Goal: Information Seeking & Learning: Stay updated

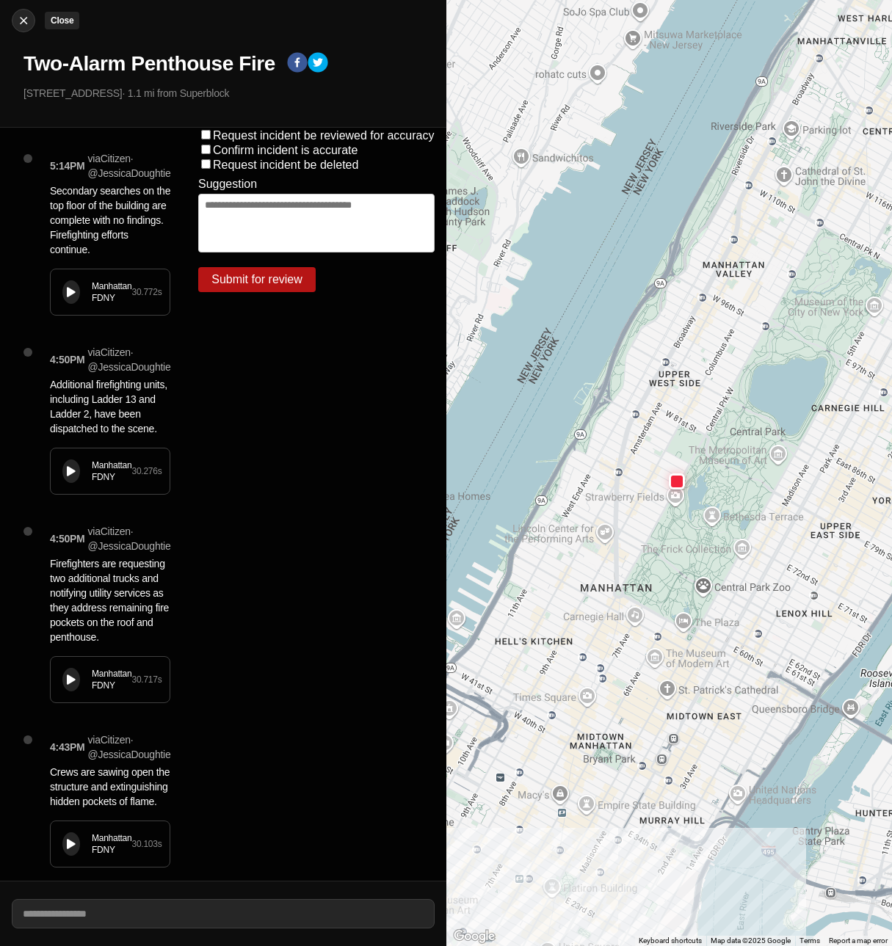
click at [18, 17] on img at bounding box center [23, 20] width 15 height 15
select select "*"
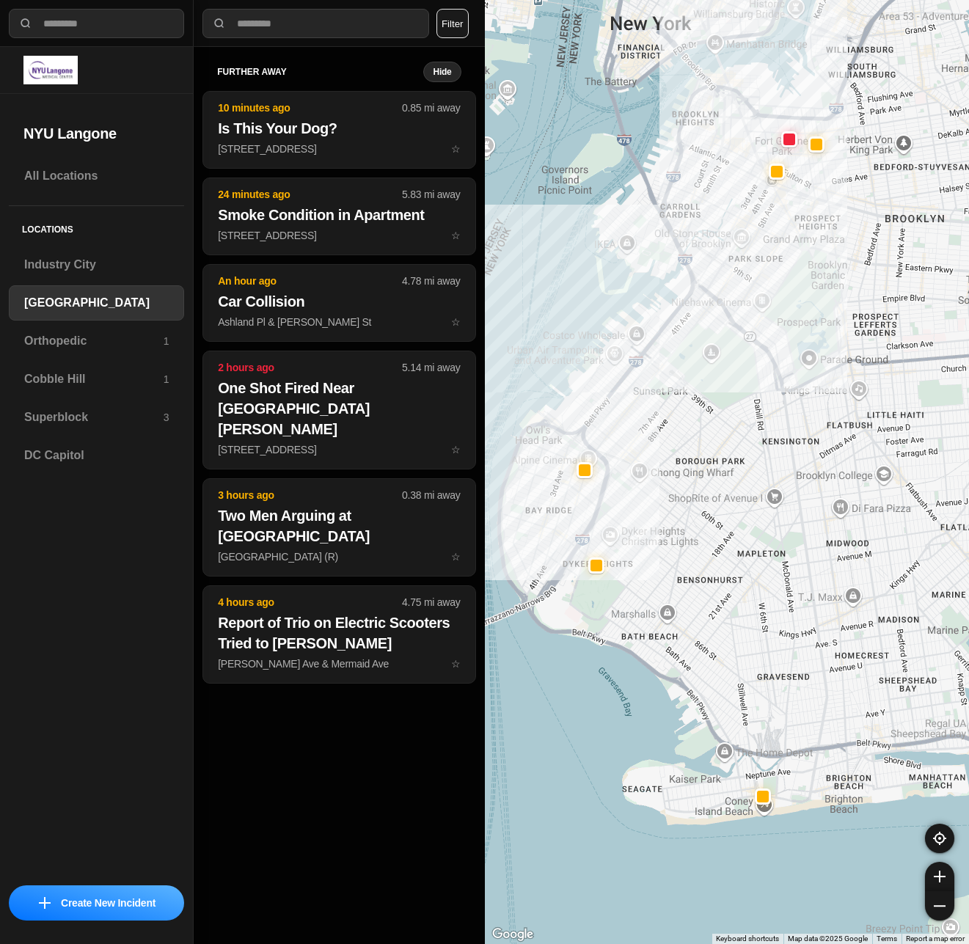
click at [454, 32] on button "Filter" at bounding box center [453, 23] width 32 height 29
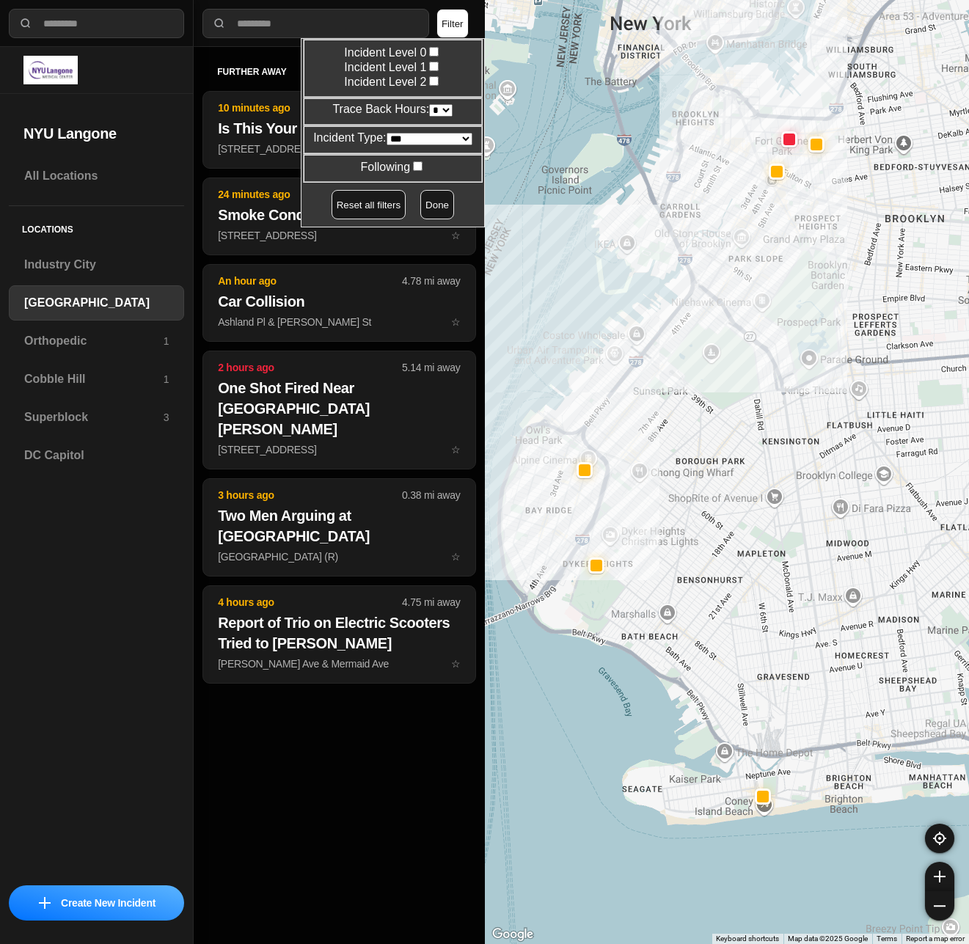
click at [438, 109] on select "* * * * **" at bounding box center [440, 110] width 23 height 12
select select "*"
click at [429, 104] on select "* * * * **" at bounding box center [440, 110] width 23 height 12
click at [423, 205] on button "Done" at bounding box center [437, 204] width 34 height 29
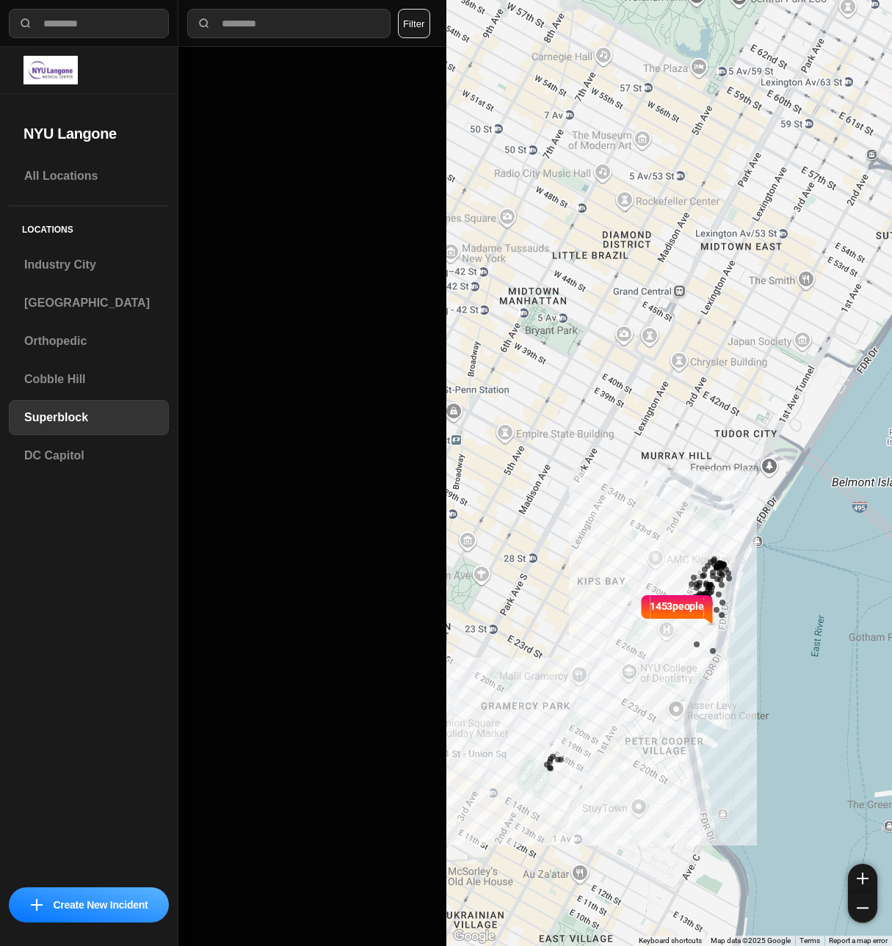
click at [417, 30] on button "Filter" at bounding box center [414, 23] width 32 height 29
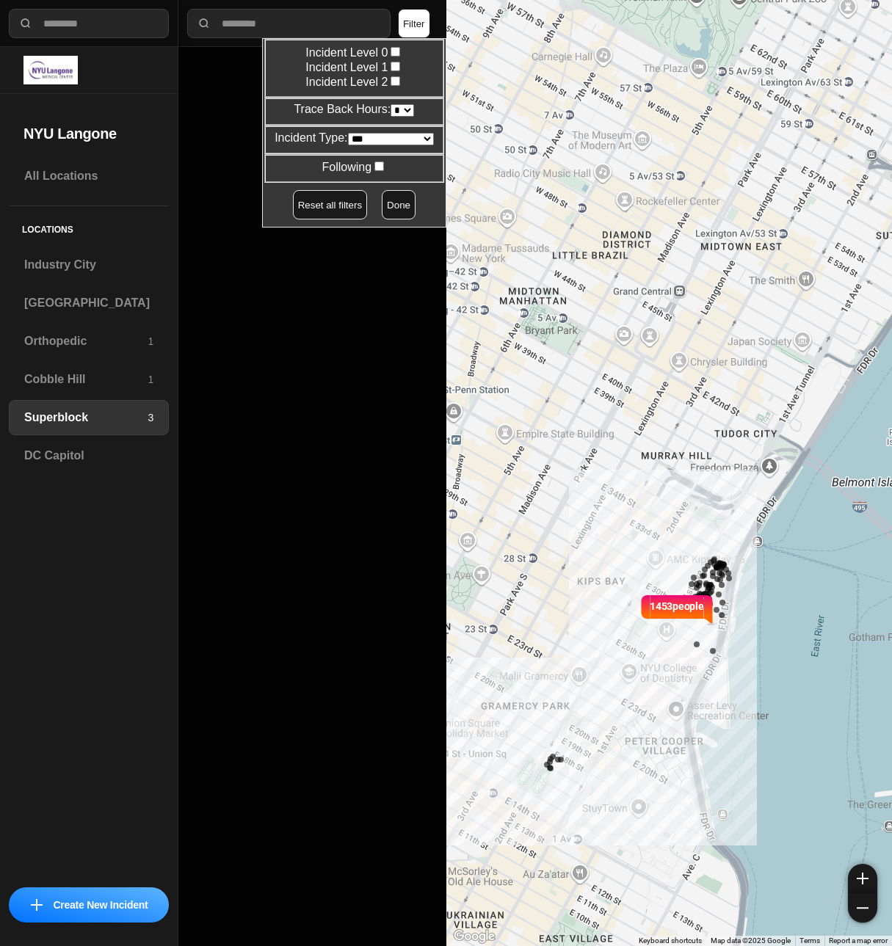
click at [398, 108] on select "* * * * **" at bounding box center [401, 110] width 23 height 12
select select "*"
click at [390, 104] on select "* * * * **" at bounding box center [401, 110] width 23 height 12
click at [383, 203] on button "Done" at bounding box center [399, 204] width 34 height 29
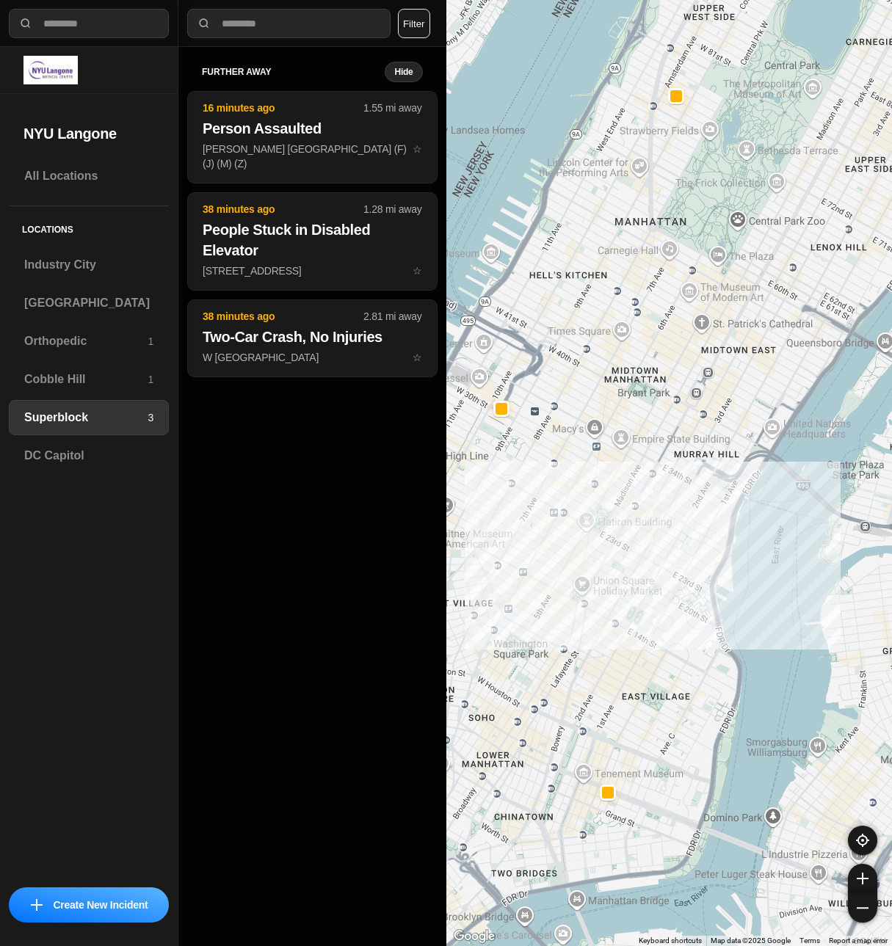
drag, startPoint x: 644, startPoint y: 467, endPoint x: 679, endPoint y: 486, distance: 39.4
click at [679, 486] on div at bounding box center [669, 473] width 446 height 946
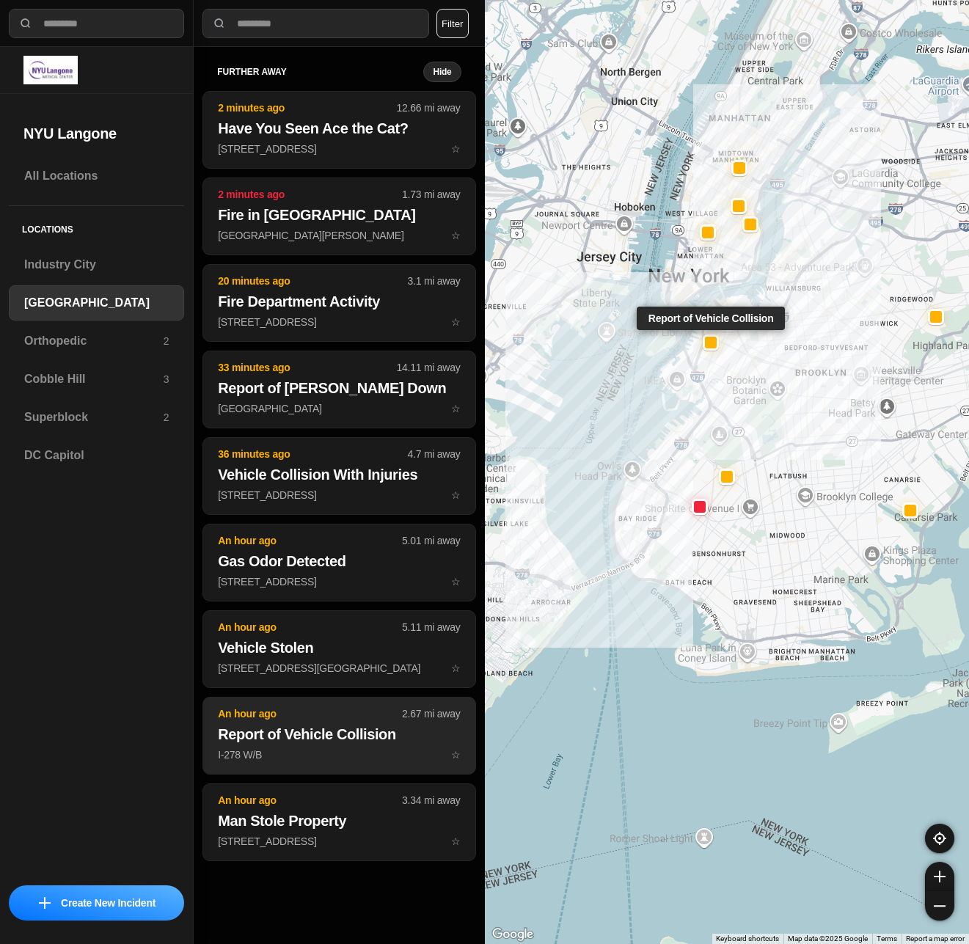
click at [338, 730] on h2 "Report of Vehicle Collision" at bounding box center [339, 734] width 242 height 21
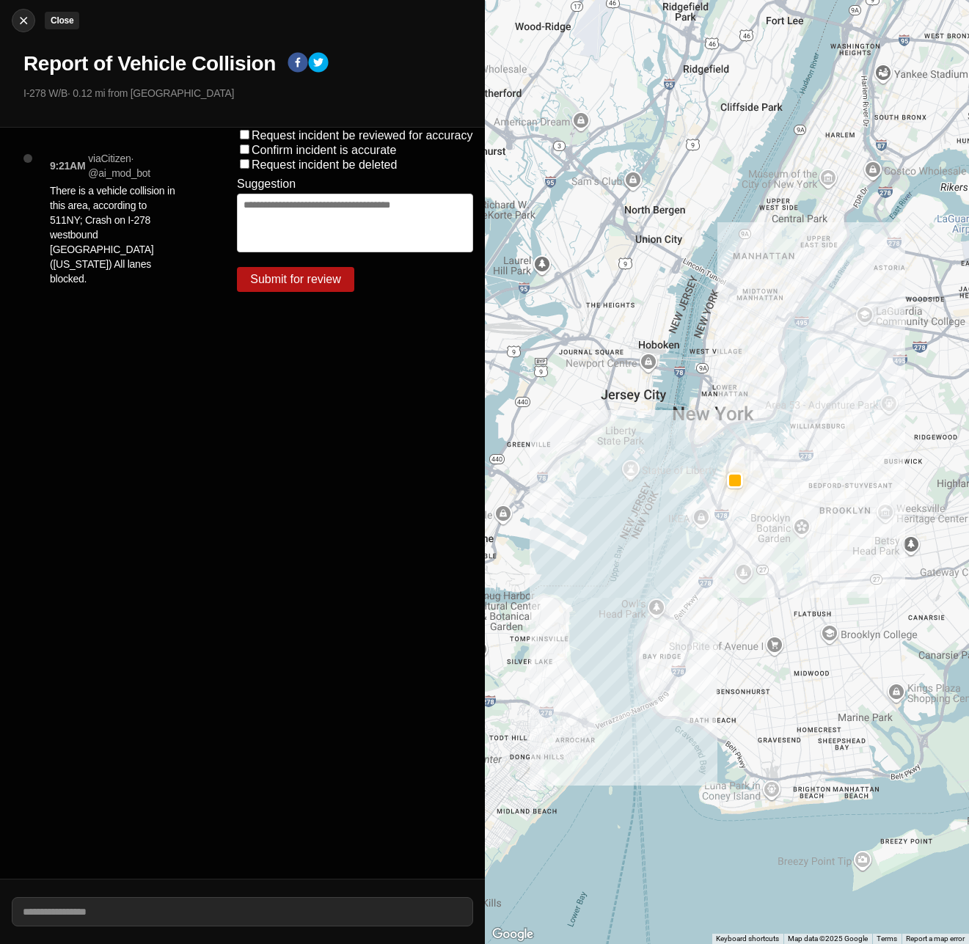
click at [26, 22] on img at bounding box center [23, 20] width 15 height 15
select select "*"
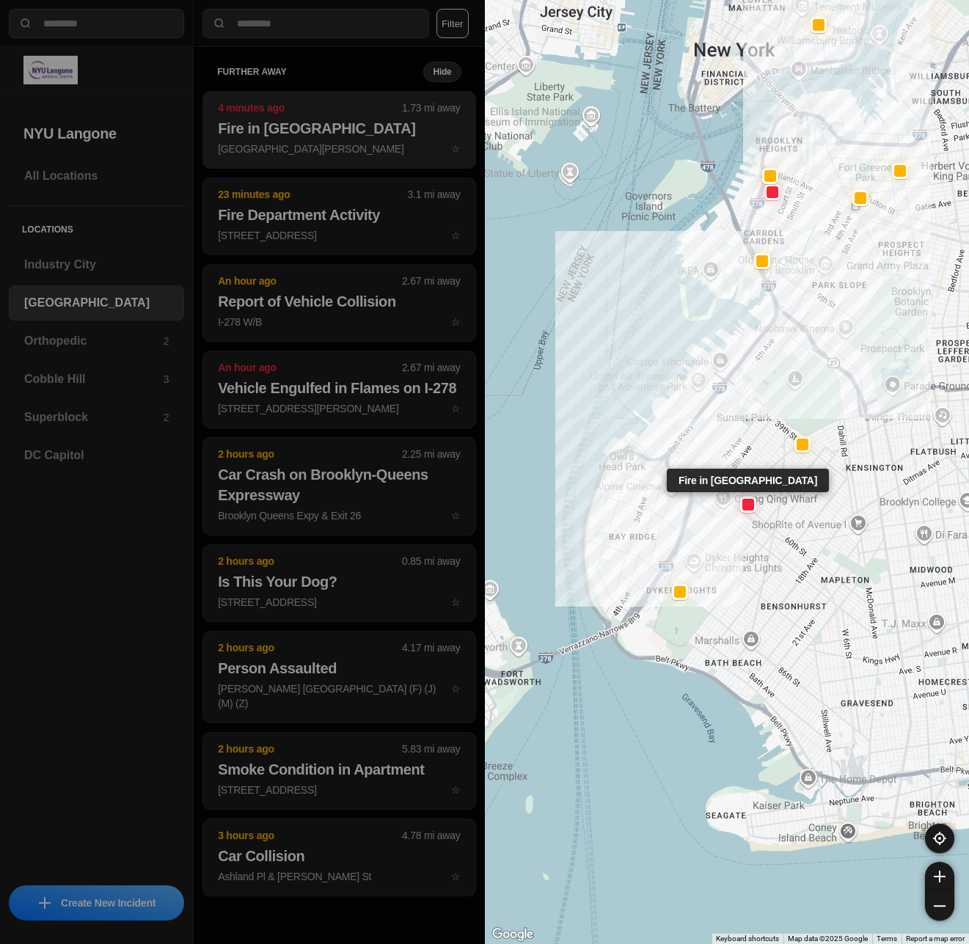
click at [340, 126] on h2 "Fire in [GEOGRAPHIC_DATA]" at bounding box center [339, 128] width 242 height 21
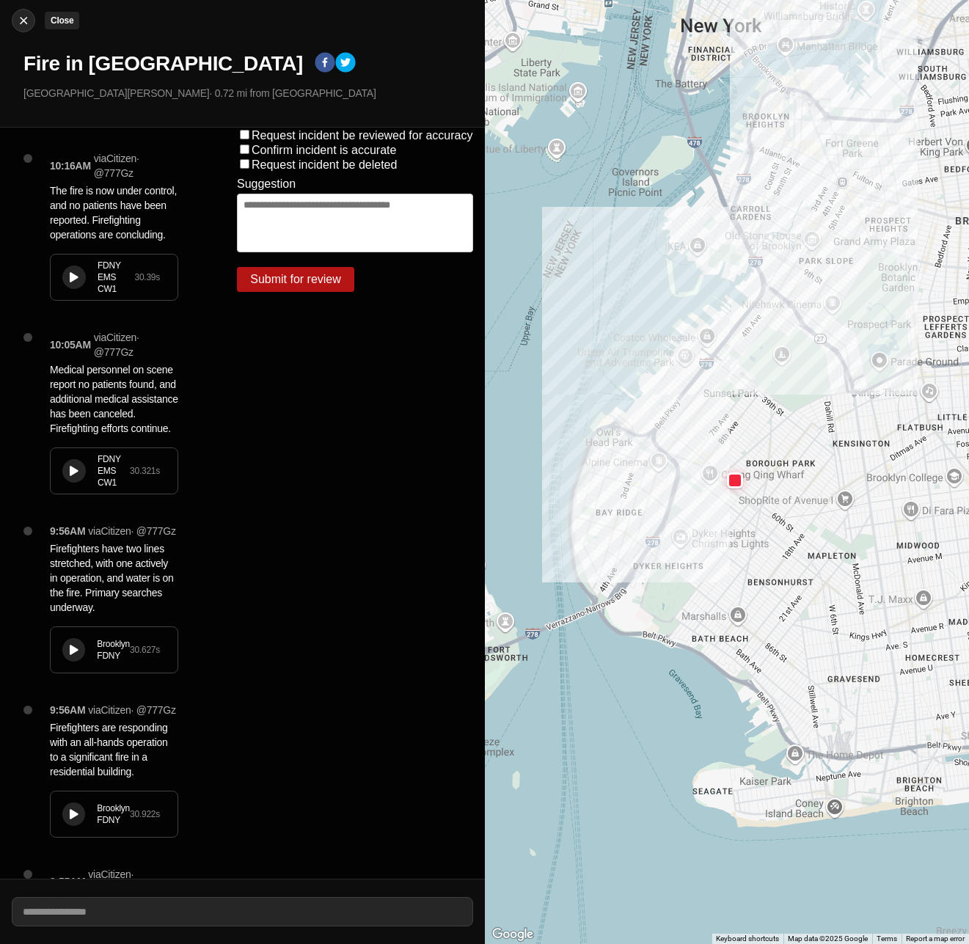
click at [27, 22] on img at bounding box center [23, 20] width 15 height 15
select select "*"
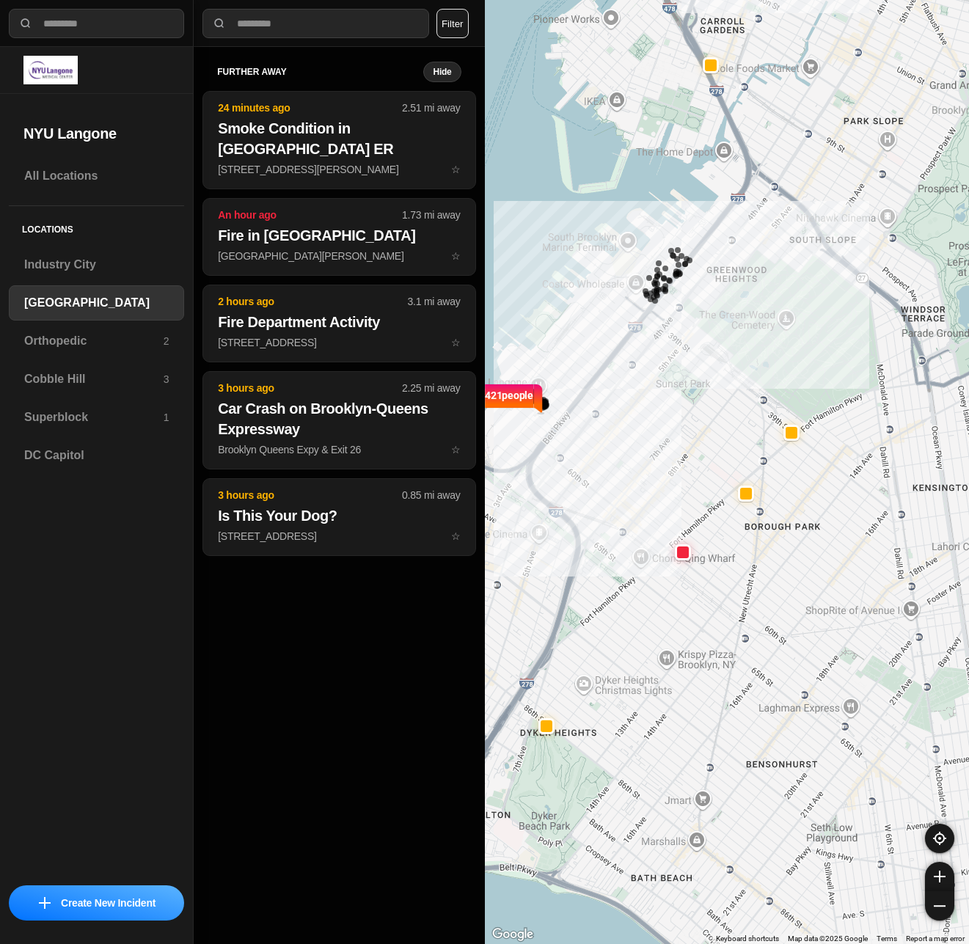
select select "*"
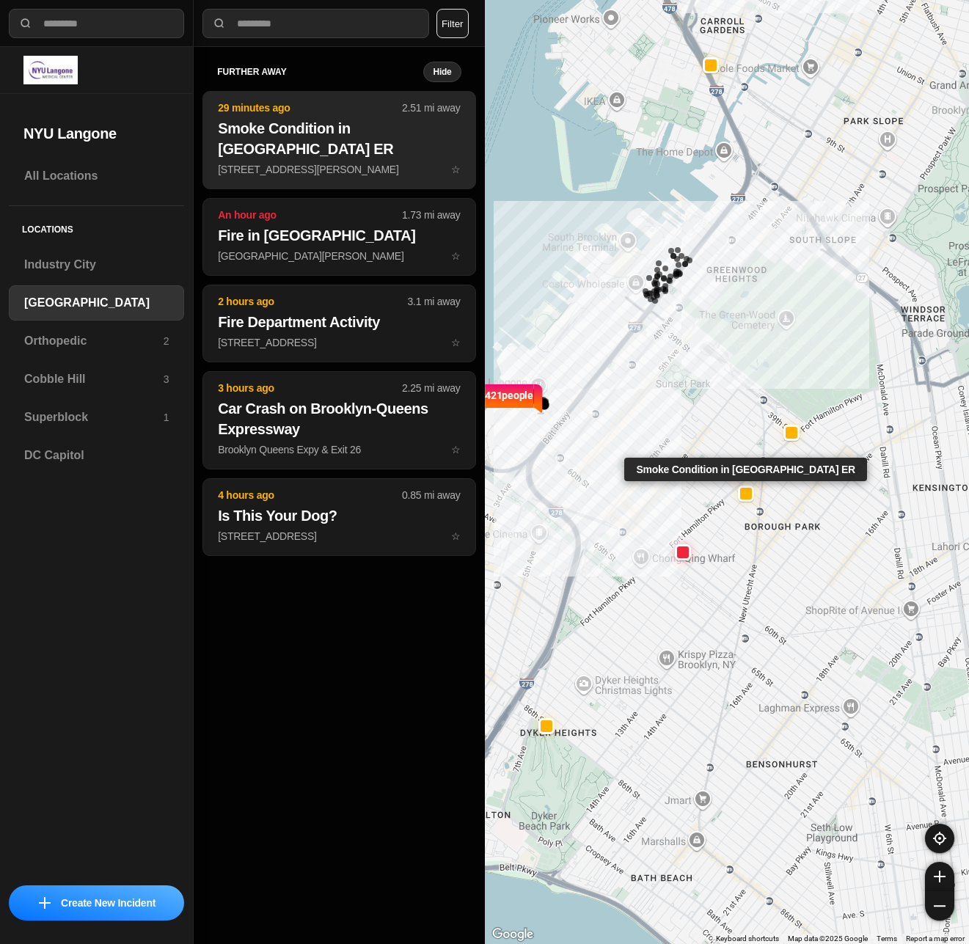
click at [323, 147] on h2 "Smoke Condition in [GEOGRAPHIC_DATA] ER" at bounding box center [339, 138] width 242 height 41
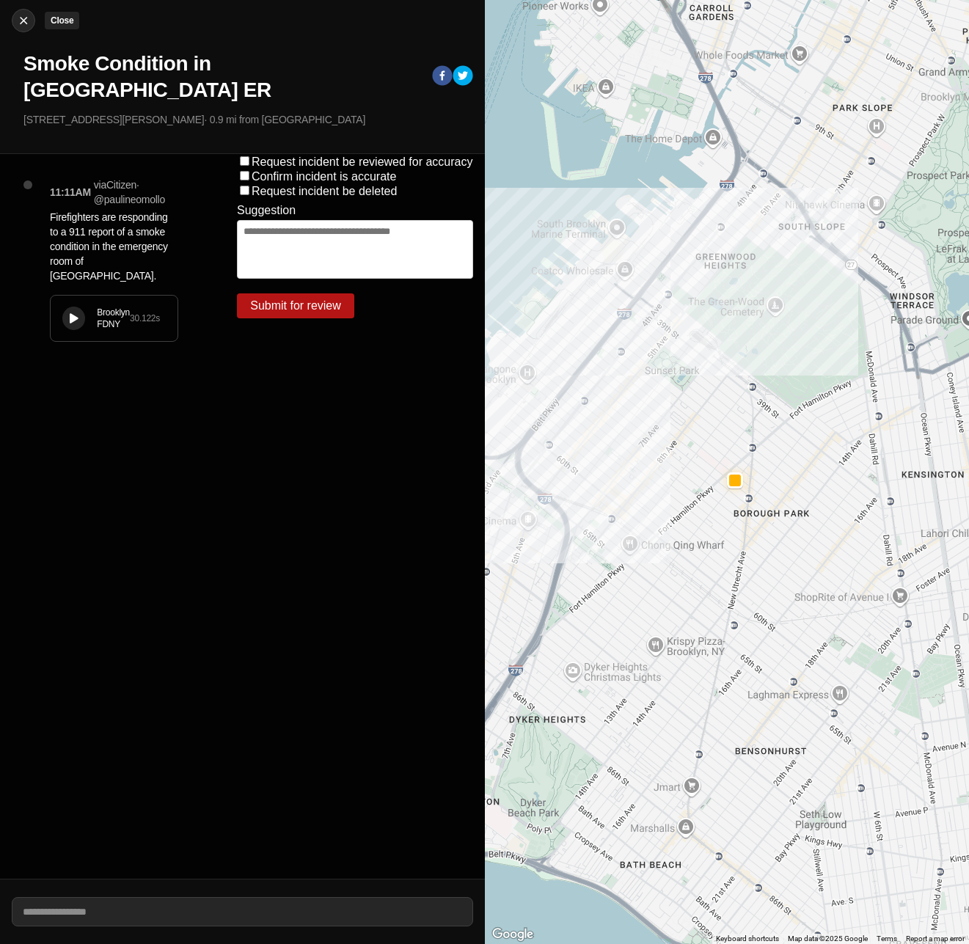
click at [21, 24] on img at bounding box center [23, 20] width 15 height 15
select select "*"
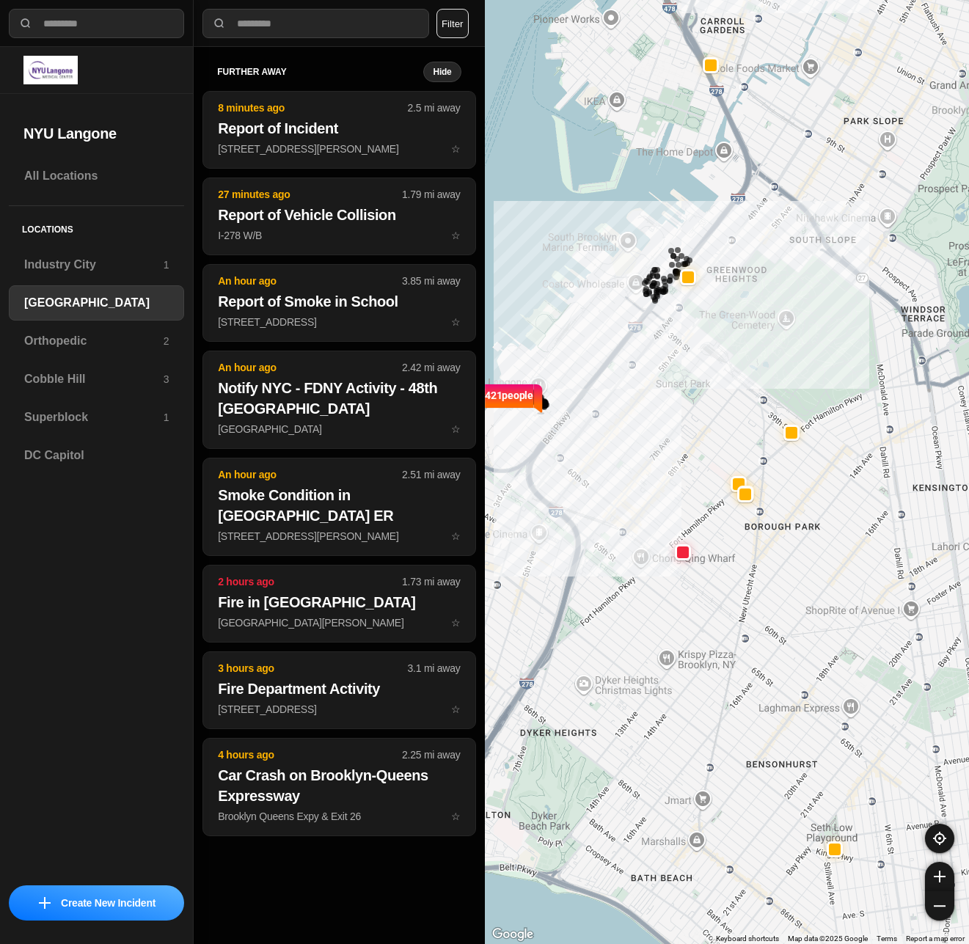
select select "*"
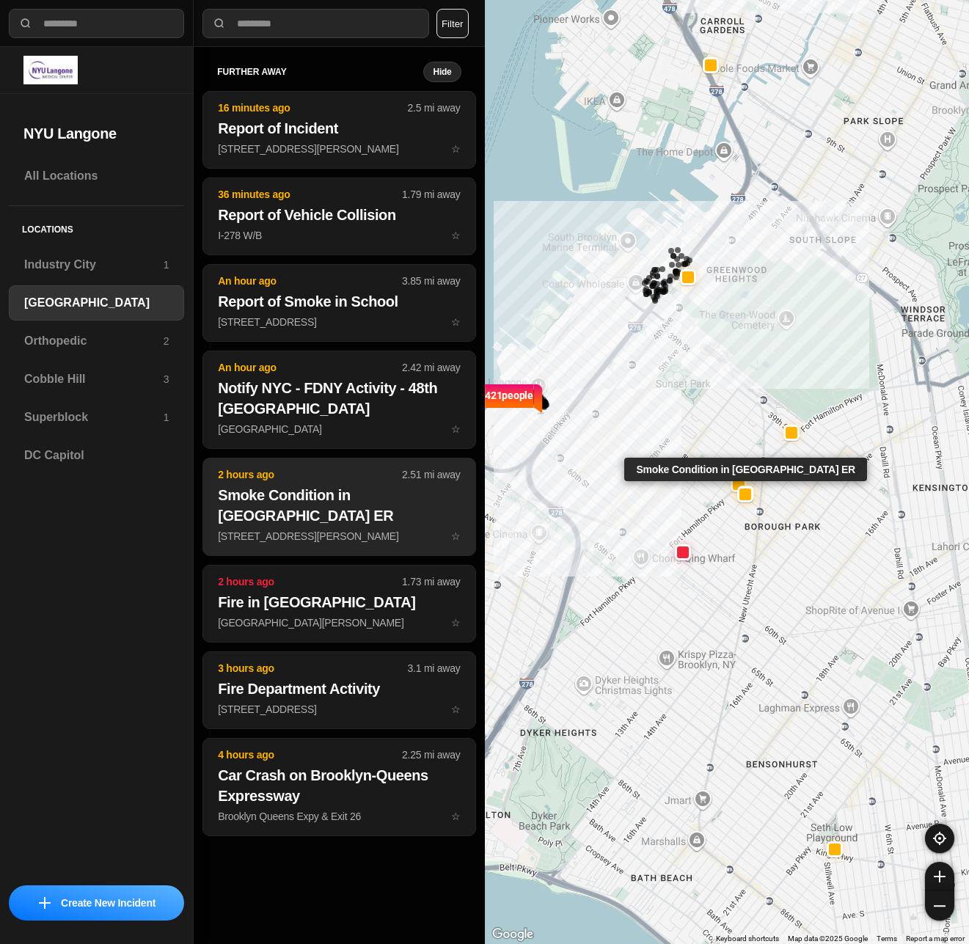
click at [341, 502] on h2 "Smoke Condition in [GEOGRAPHIC_DATA] ER" at bounding box center [339, 505] width 242 height 41
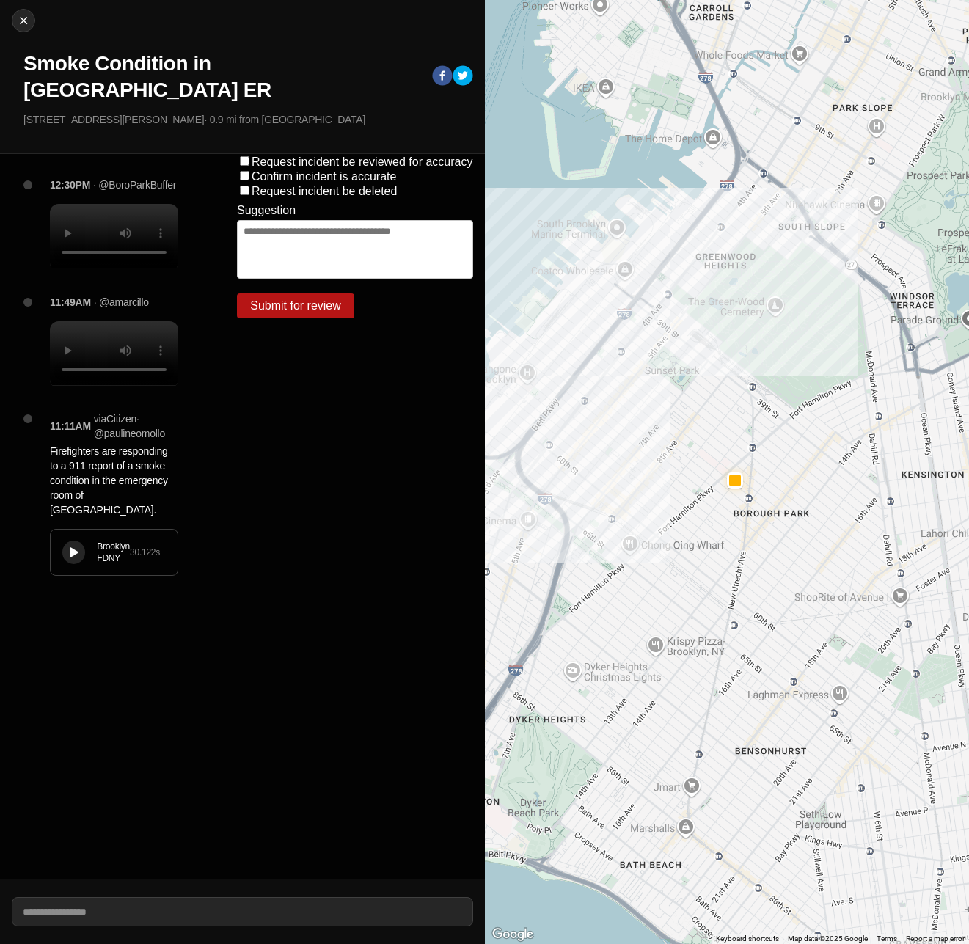
click at [98, 214] on video at bounding box center [114, 236] width 128 height 65
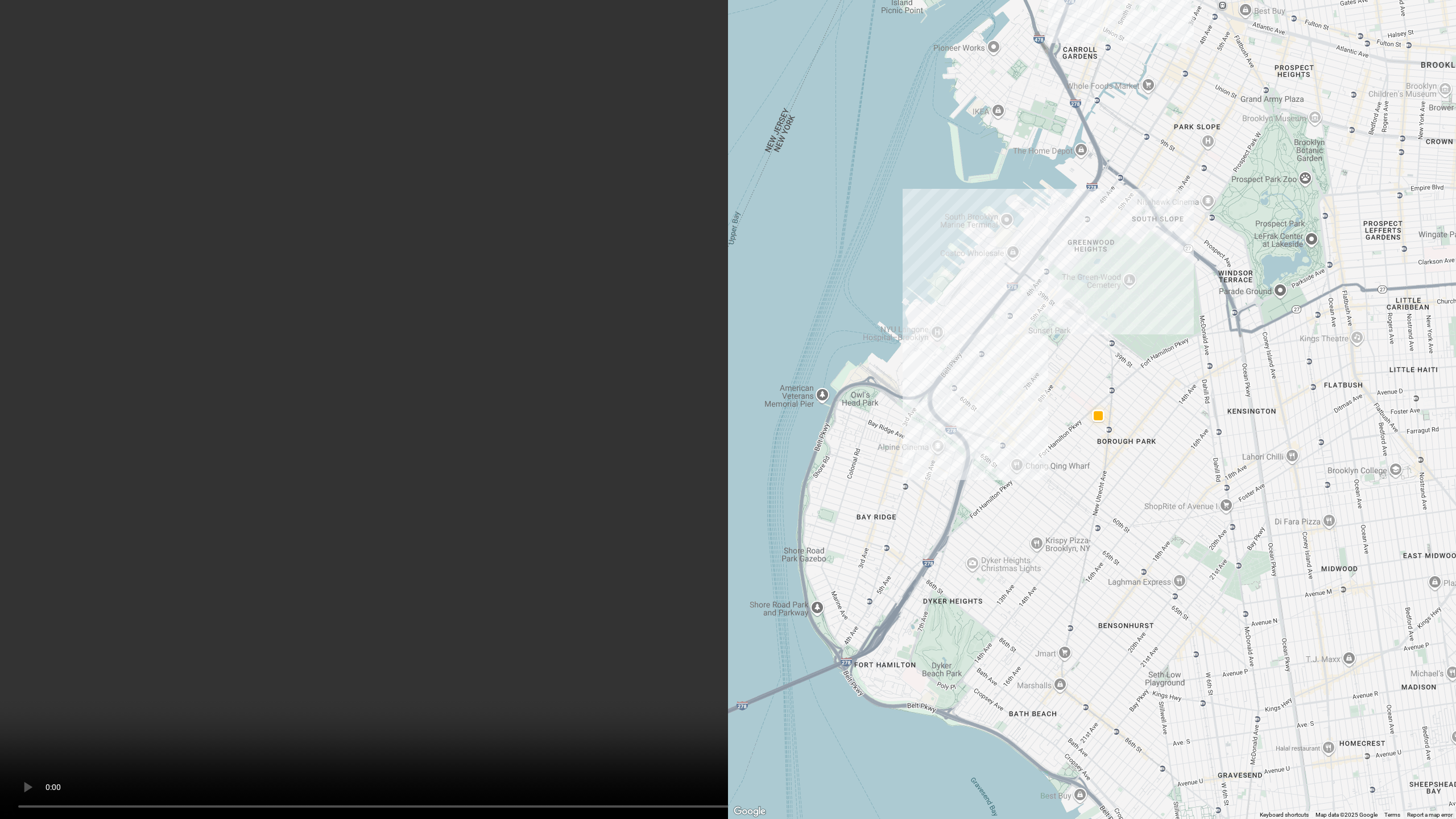
click at [361, 487] on video at bounding box center [728, 409] width 1456 height 819
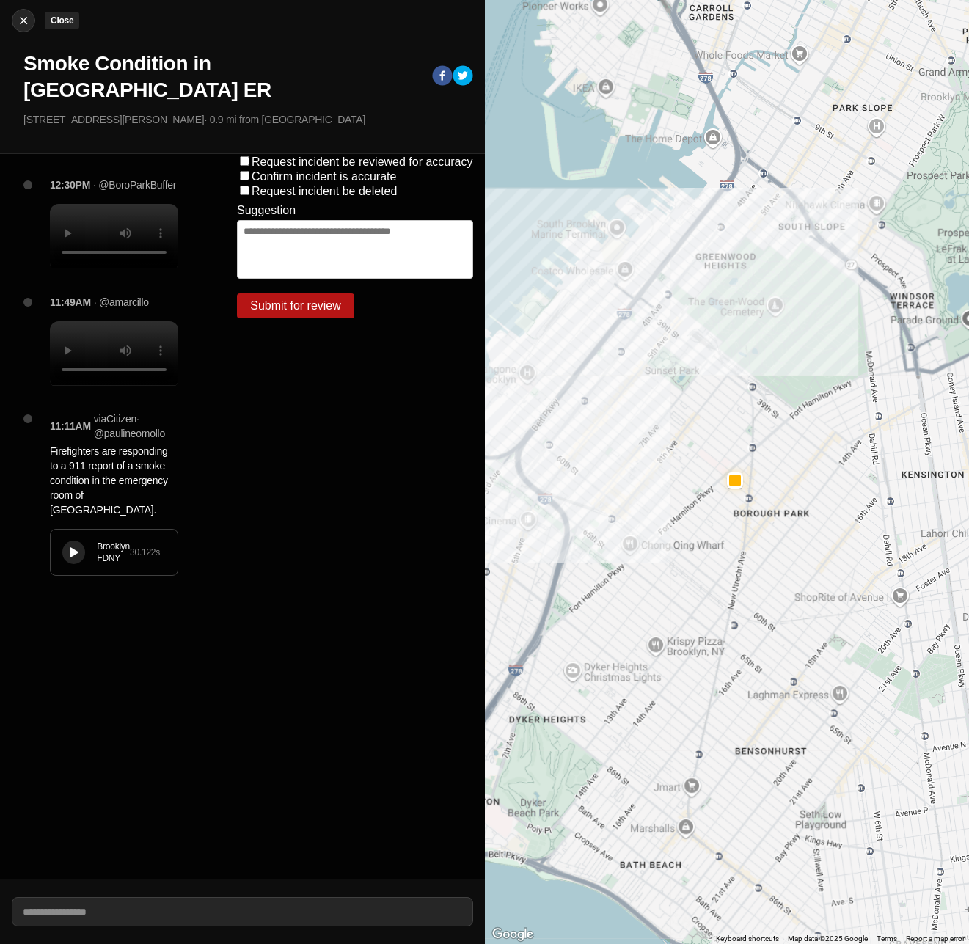
click at [25, 26] on img at bounding box center [23, 20] width 15 height 15
select select "*"
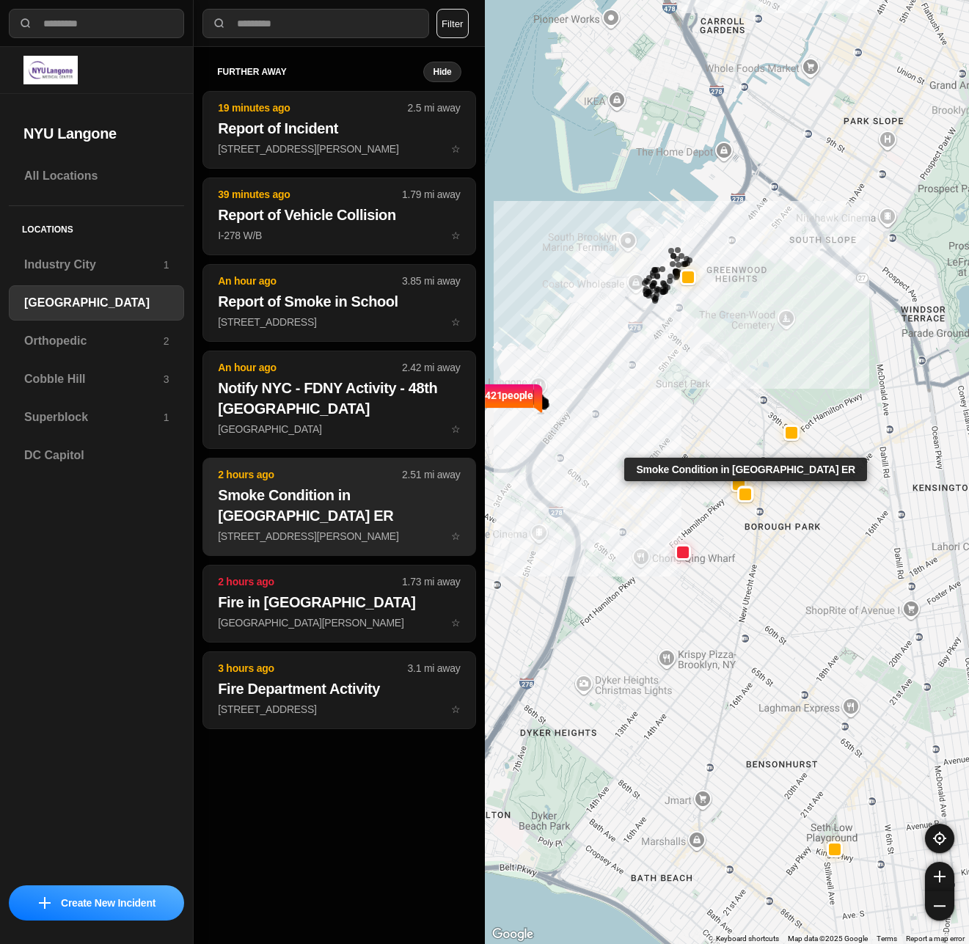
click at [371, 509] on h2 "Smoke Condition in [GEOGRAPHIC_DATA] ER" at bounding box center [339, 505] width 242 height 41
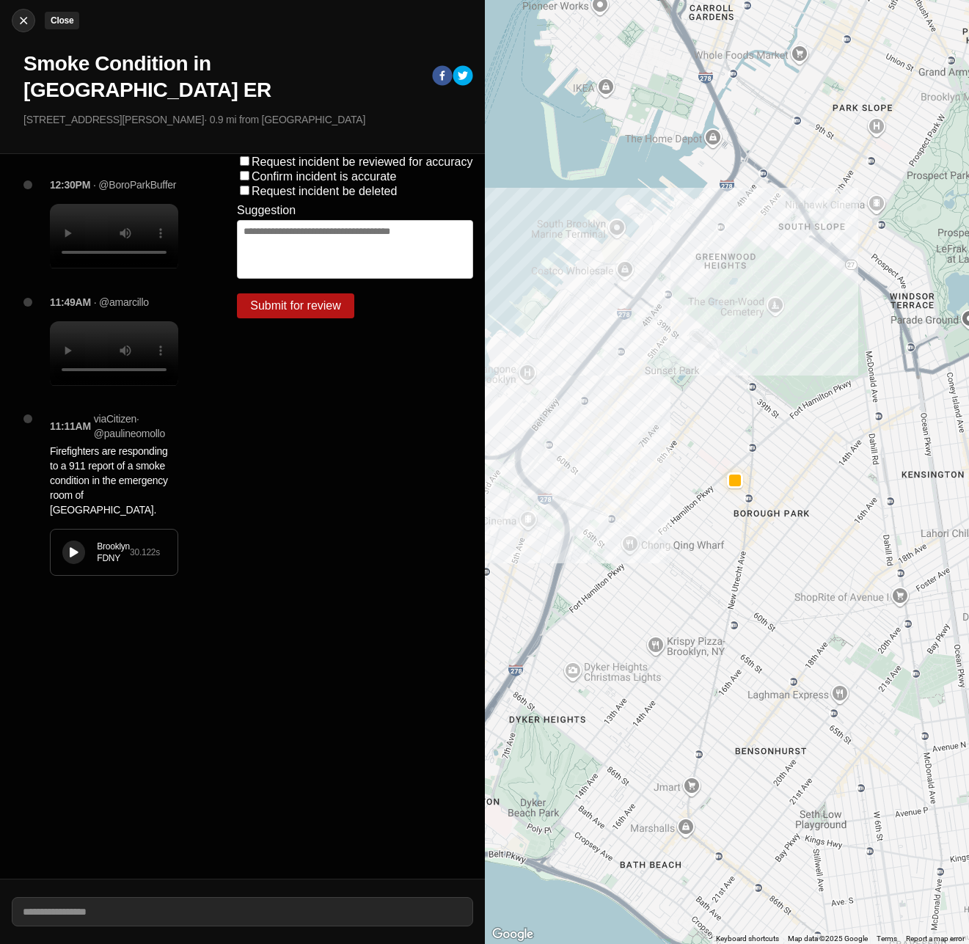
click at [21, 29] on button "Close" at bounding box center [23, 20] width 23 height 23
select select "*"
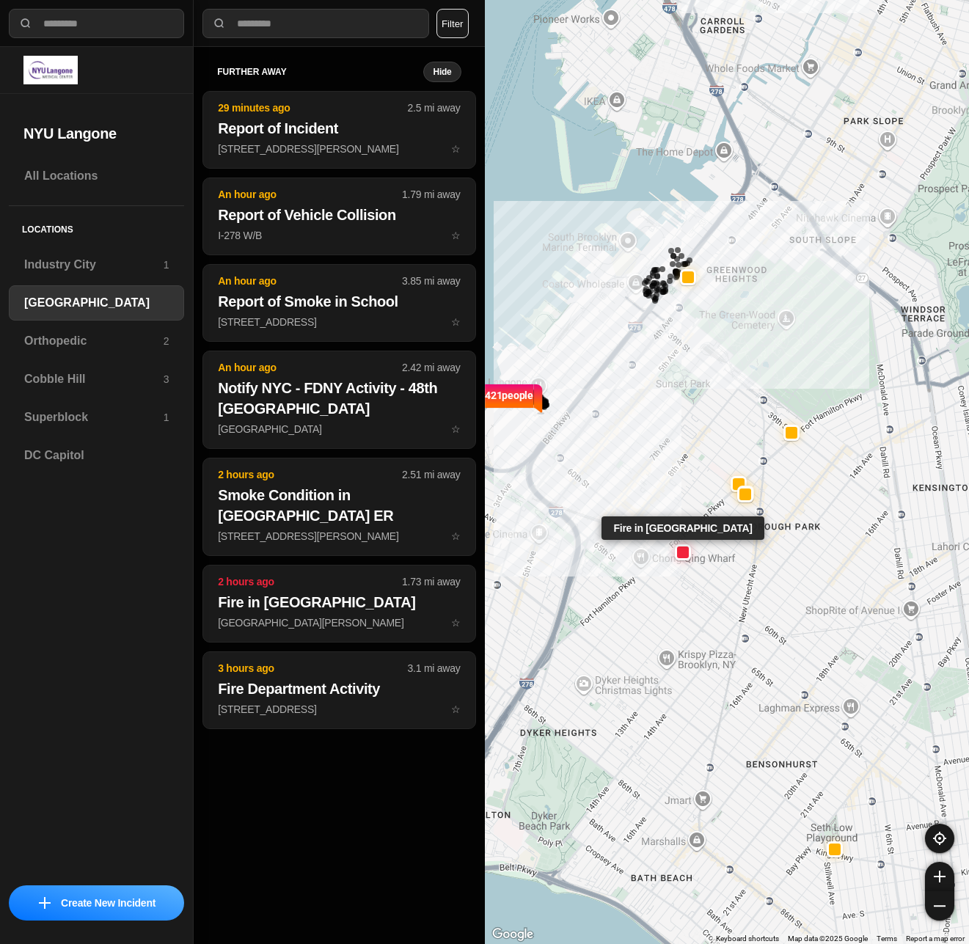
click at [682, 548] on div at bounding box center [683, 553] width 12 height 12
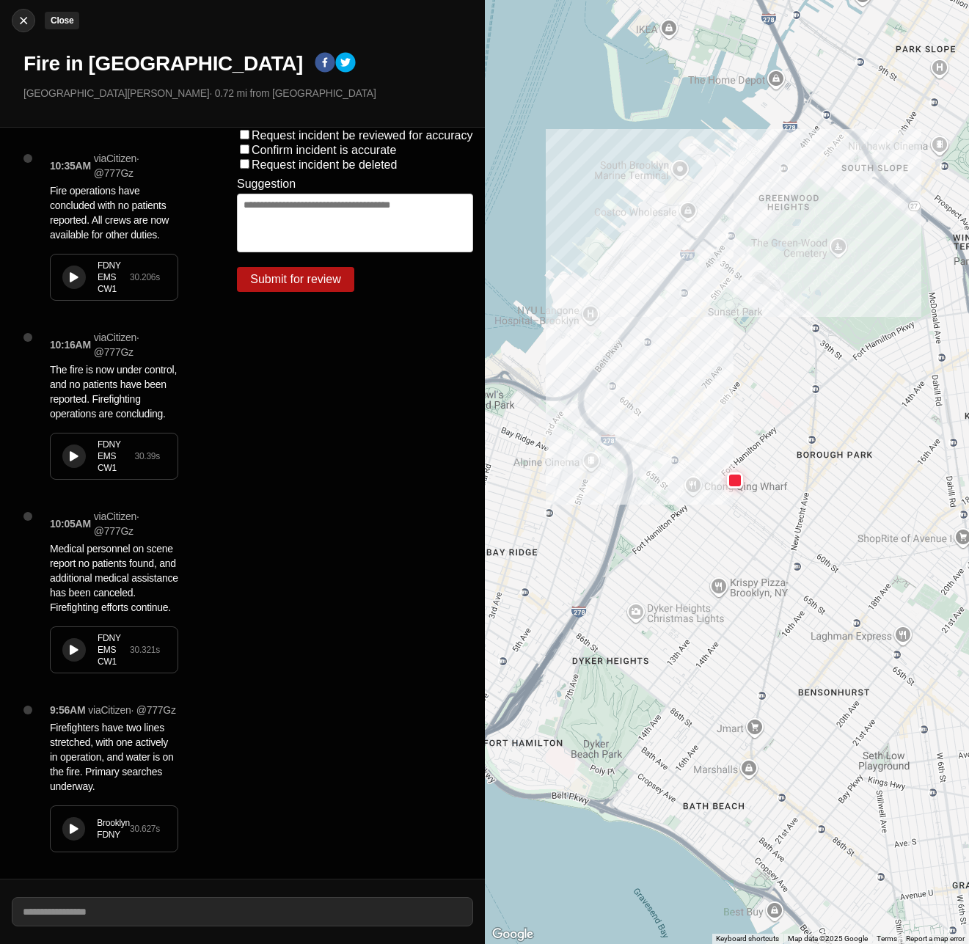
click at [29, 25] on img at bounding box center [23, 20] width 15 height 15
select select "*"
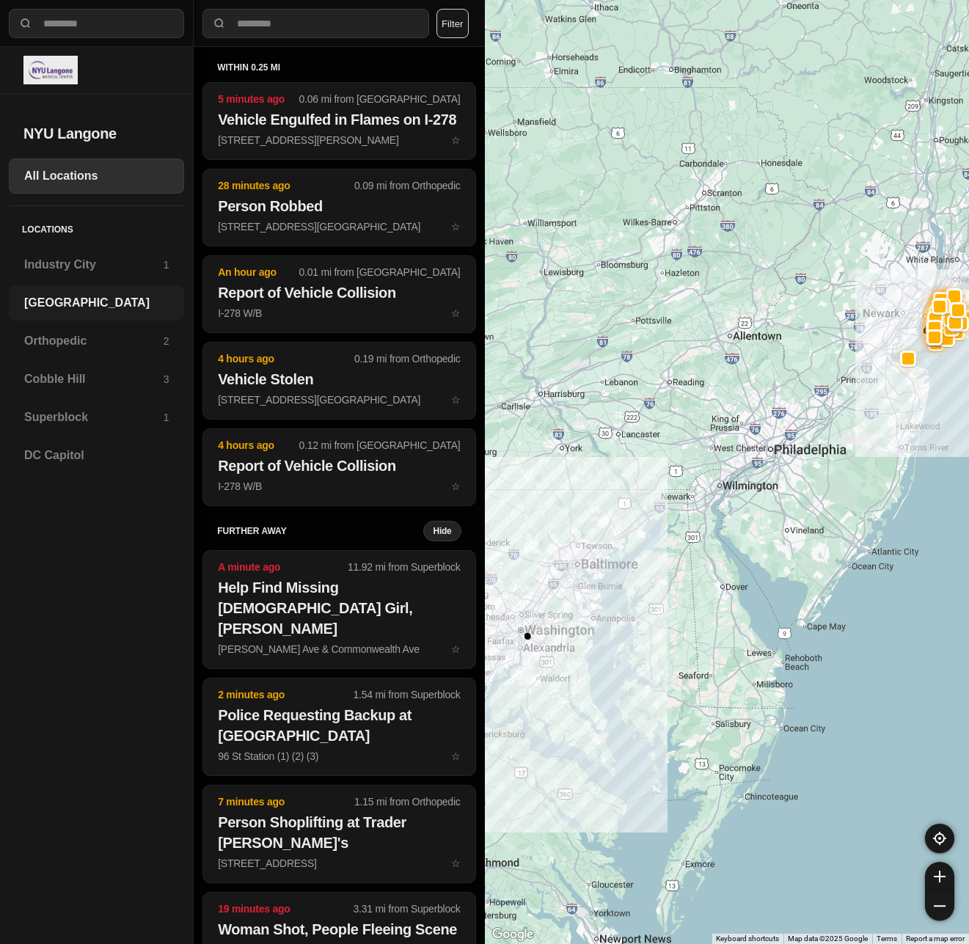
click at [57, 312] on div "[GEOGRAPHIC_DATA]" at bounding box center [96, 302] width 175 height 35
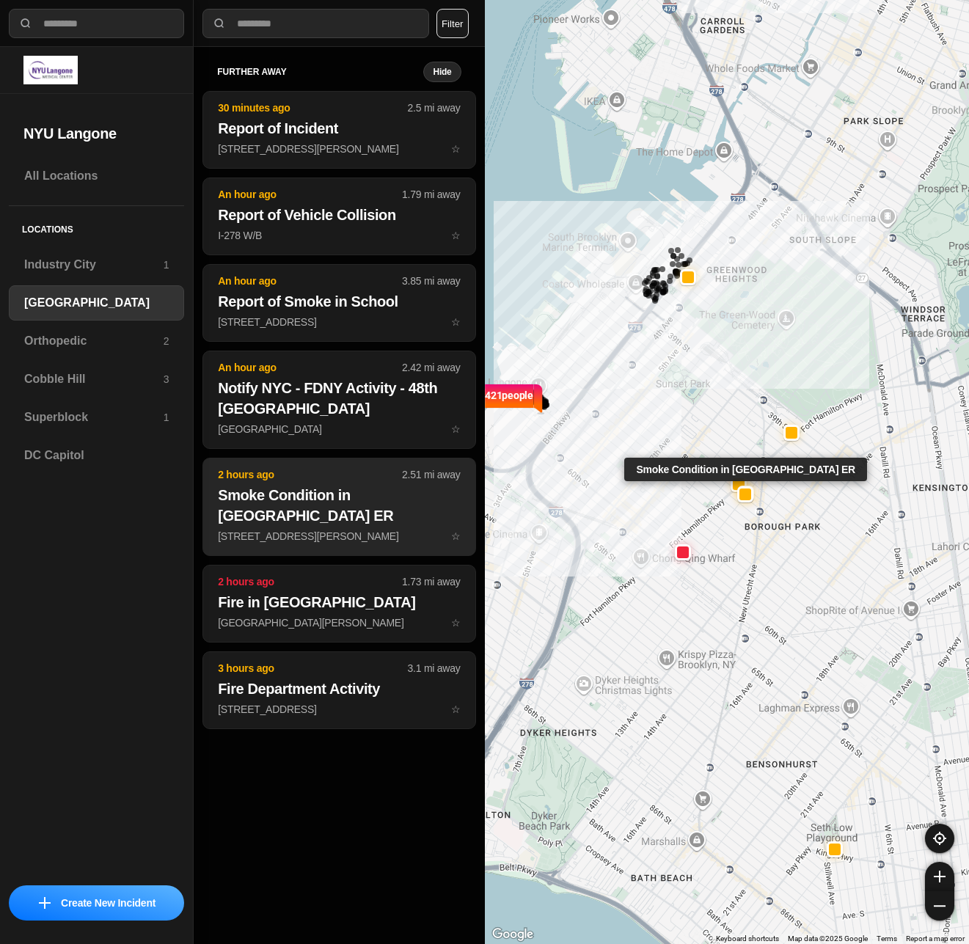
click at [355, 508] on h2 "Smoke Condition in [GEOGRAPHIC_DATA] ER" at bounding box center [339, 505] width 242 height 41
